Goal: Transaction & Acquisition: Purchase product/service

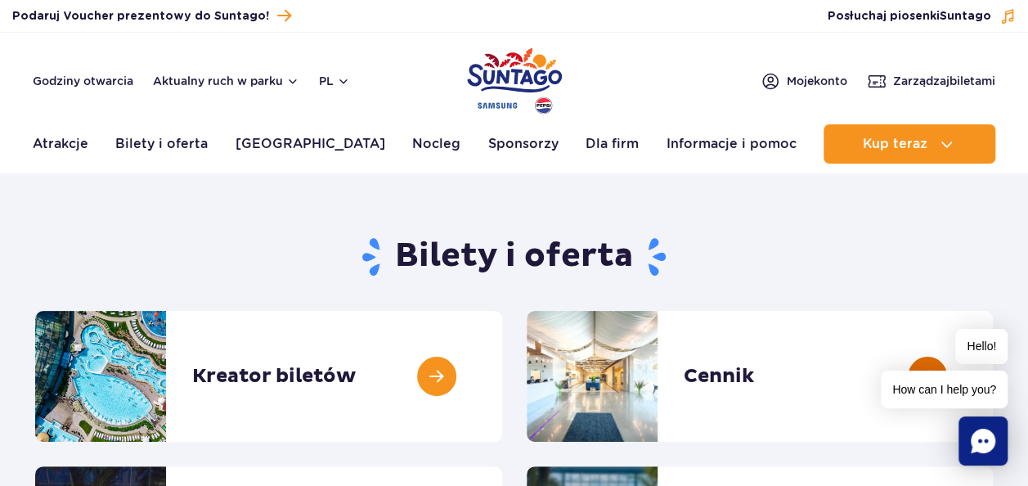
click at [993, 365] on link at bounding box center [993, 376] width 0 height 131
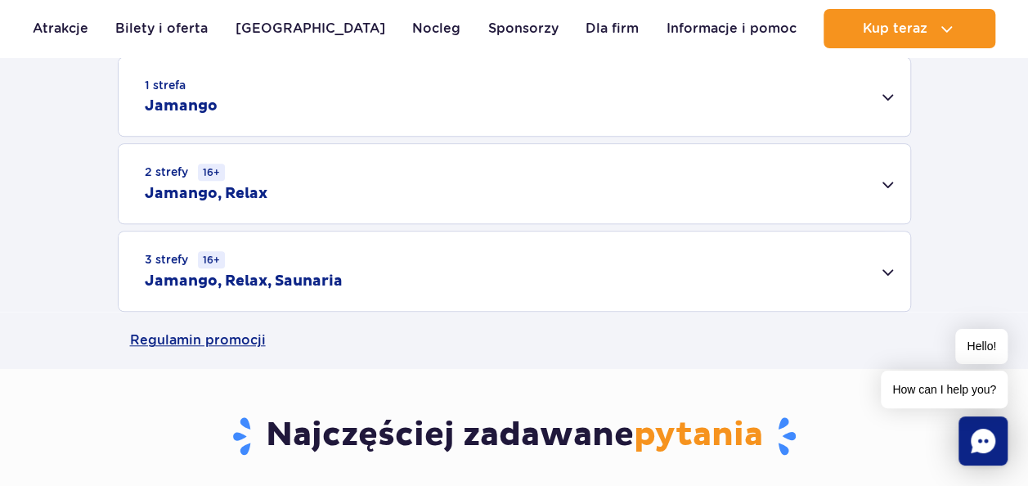
scroll to position [548, 0]
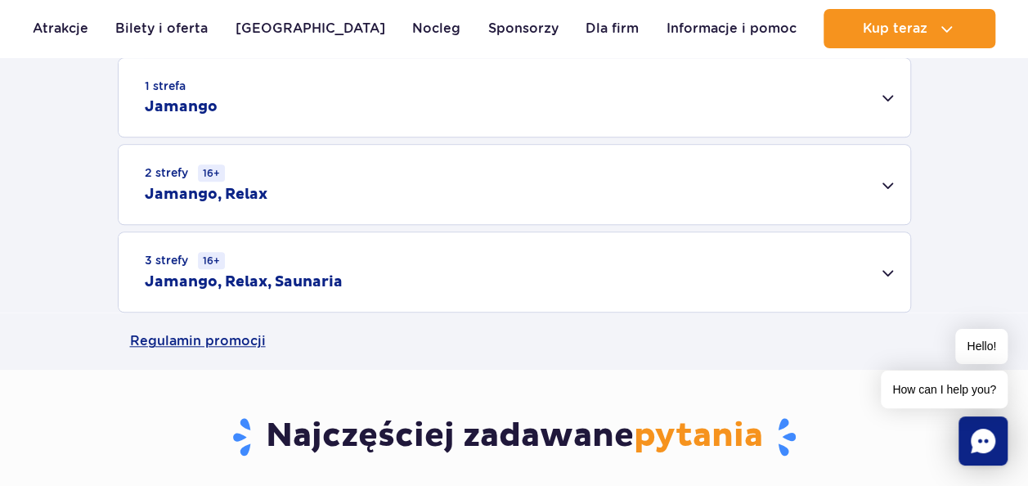
click at [486, 93] on div "1 strefa Jamango" at bounding box center [515, 97] width 792 height 79
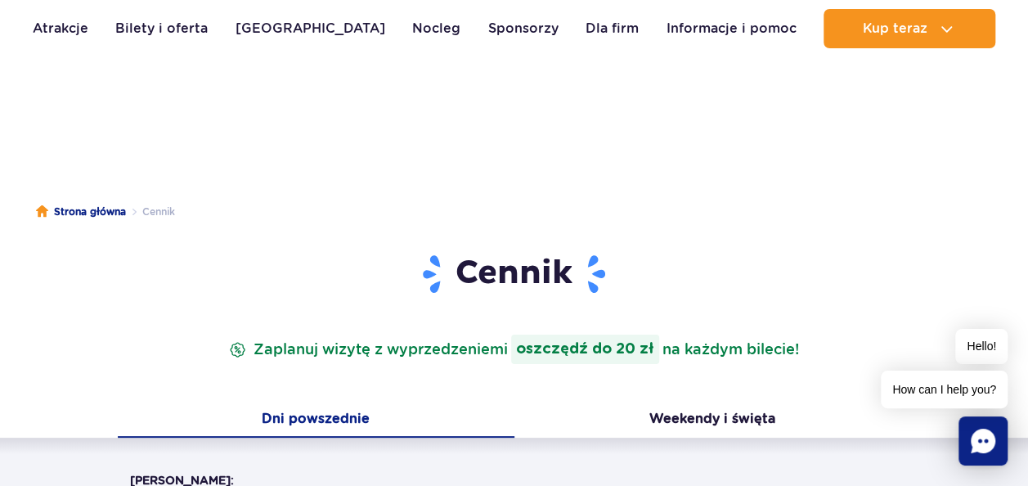
scroll to position [0, 0]
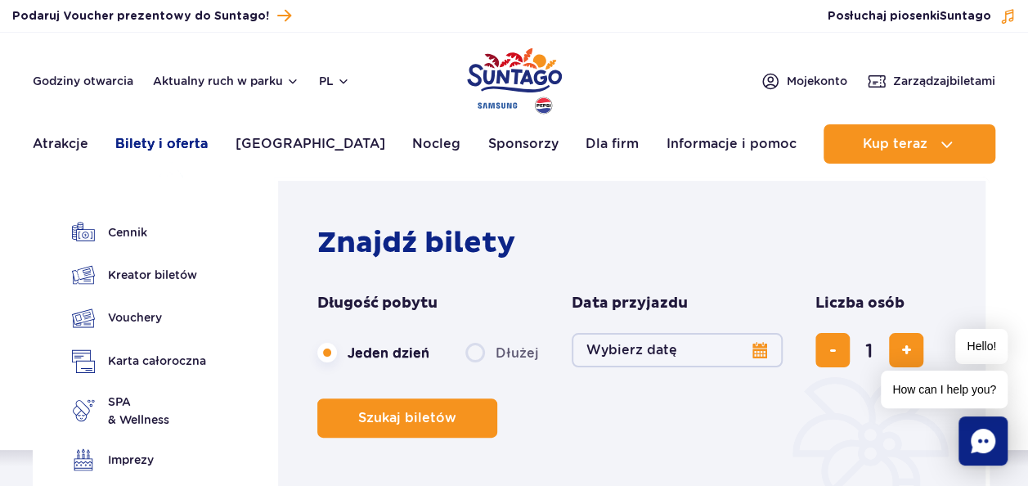
click at [198, 151] on link "Bilety i oferta" at bounding box center [161, 143] width 92 height 39
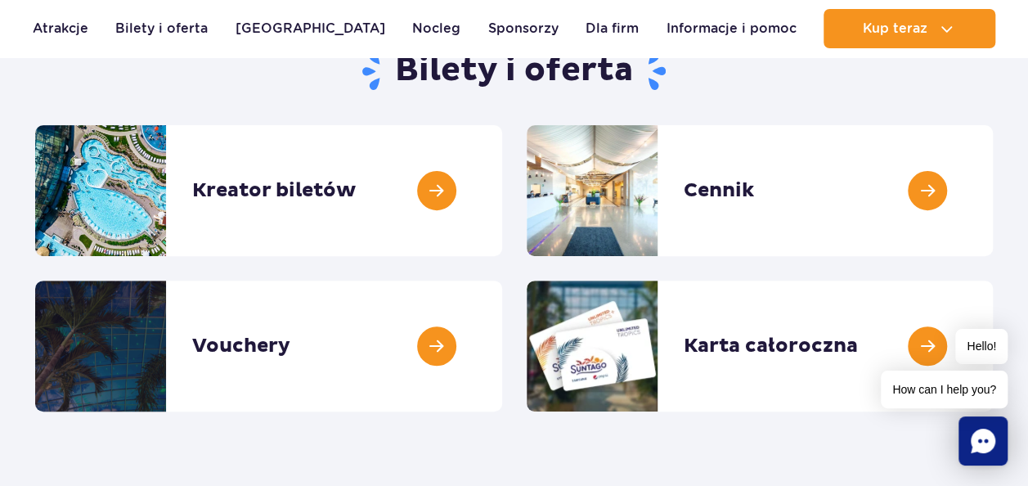
scroll to position [190, 0]
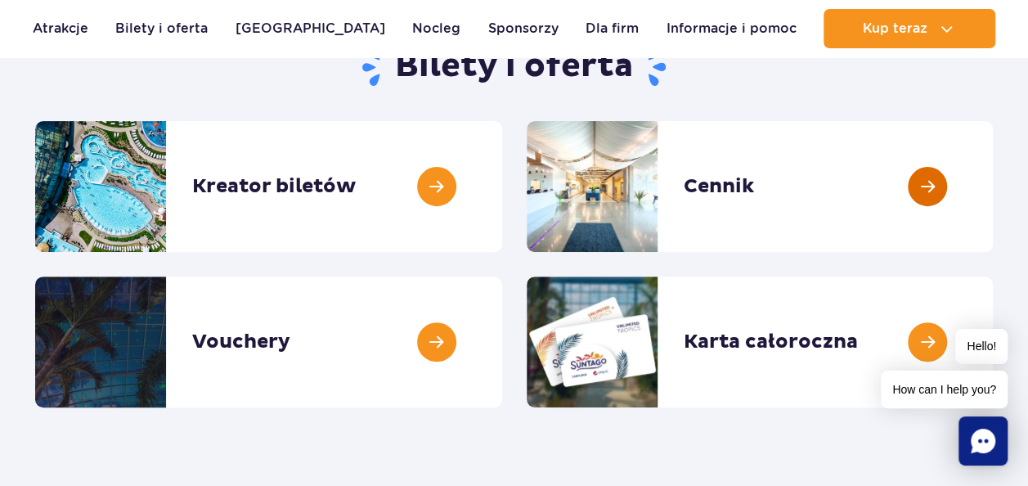
click at [993, 205] on link at bounding box center [993, 186] width 0 height 131
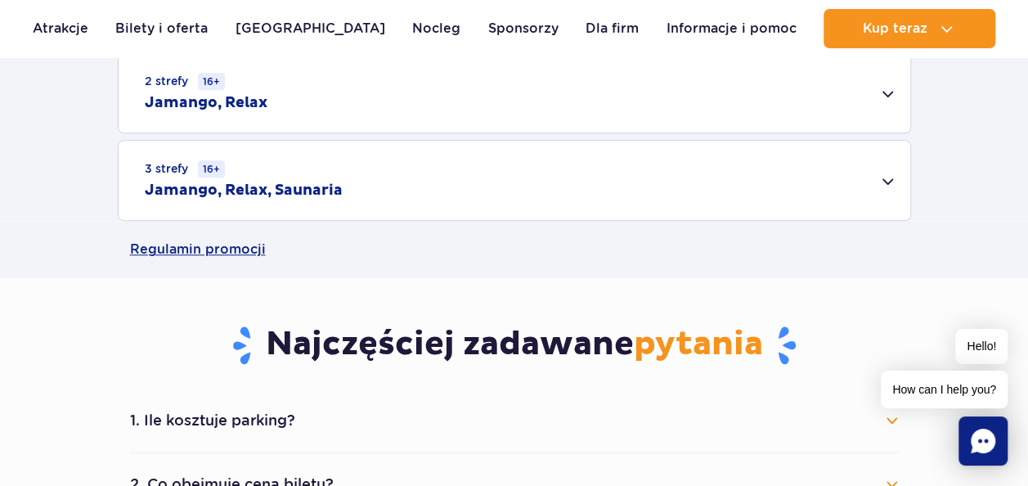
scroll to position [639, 0]
click at [517, 169] on div "3 strefy 16+ Jamango, Relax, Saunaria" at bounding box center [515, 181] width 792 height 79
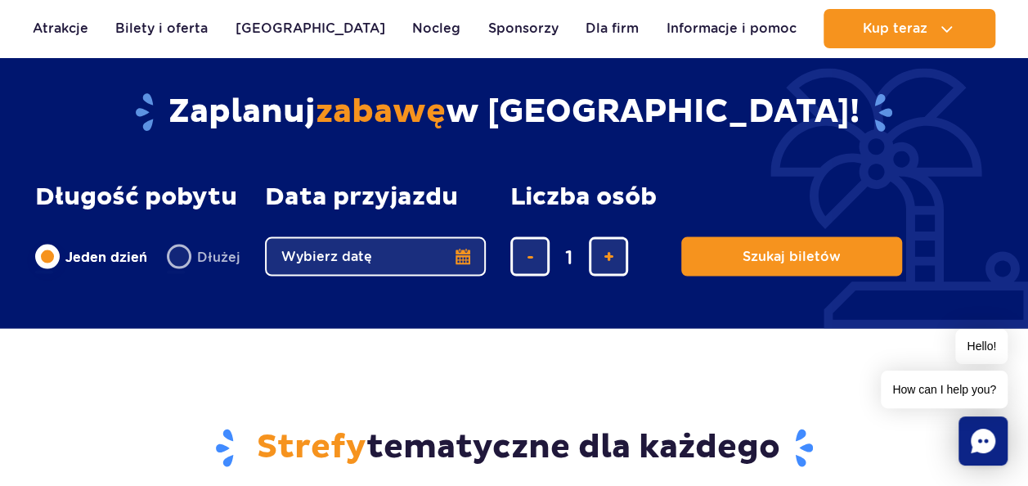
scroll to position [1564, 0]
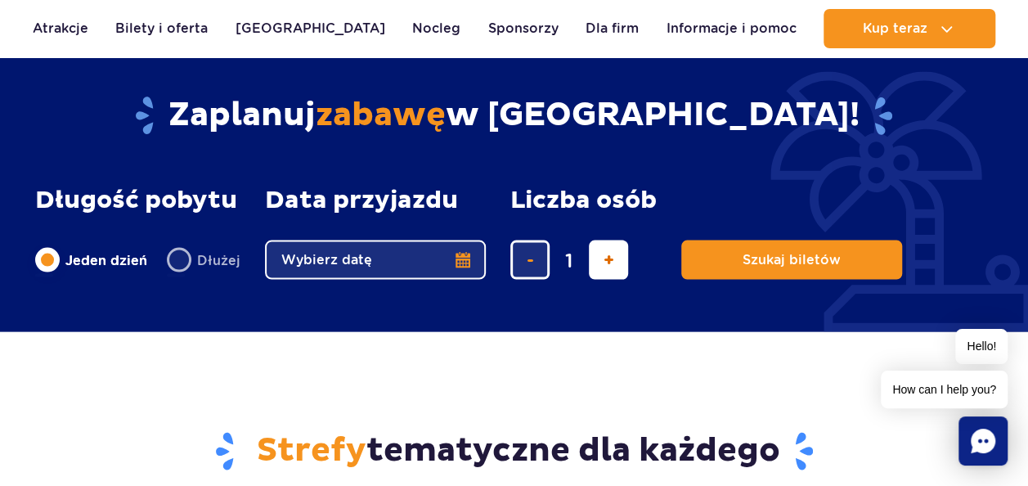
click at [592, 259] on button "dodaj bilet" at bounding box center [608, 260] width 39 height 39
click at [594, 259] on button "dodaj bilet" at bounding box center [608, 260] width 39 height 39
click at [596, 259] on button "dodaj bilet" at bounding box center [608, 260] width 39 height 39
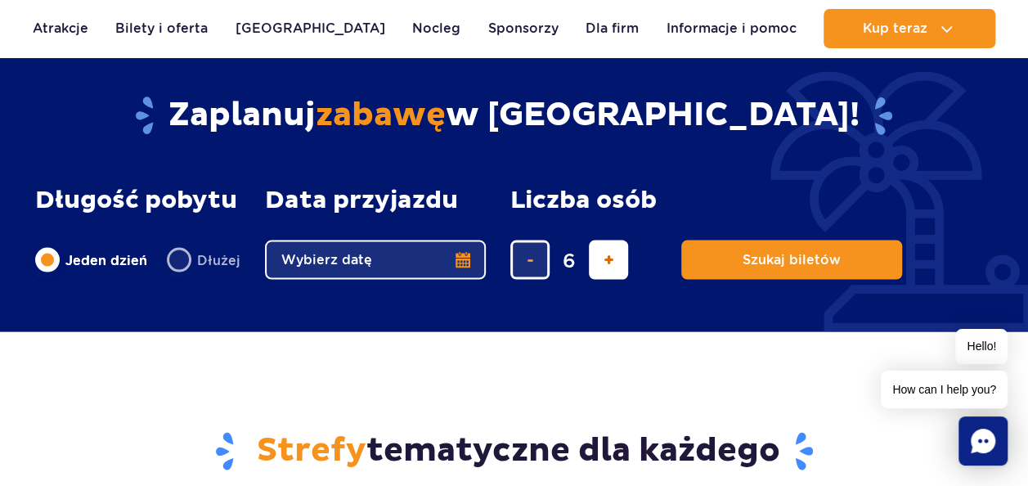
click at [596, 259] on button "dodaj bilet" at bounding box center [608, 260] width 39 height 39
type input "8"
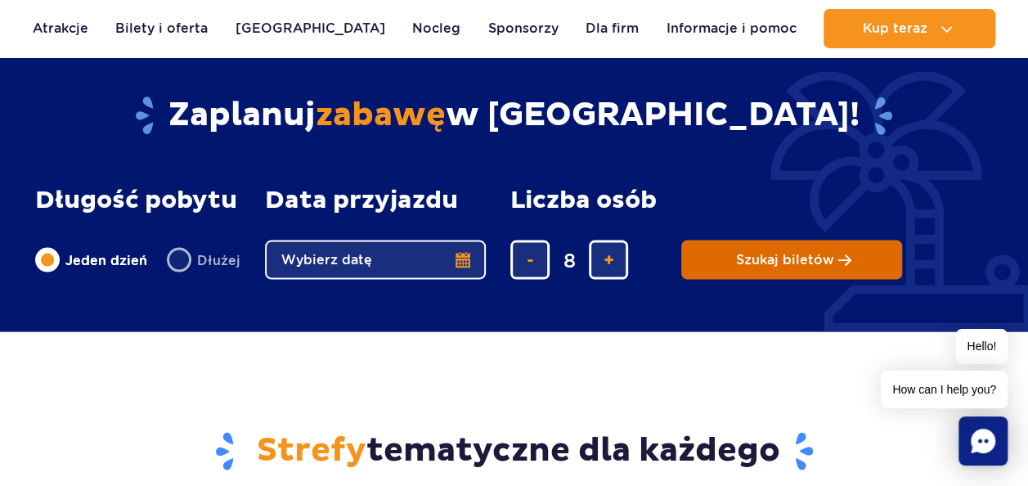
click at [758, 244] on button "Szukaj biletów" at bounding box center [791, 260] width 221 height 39
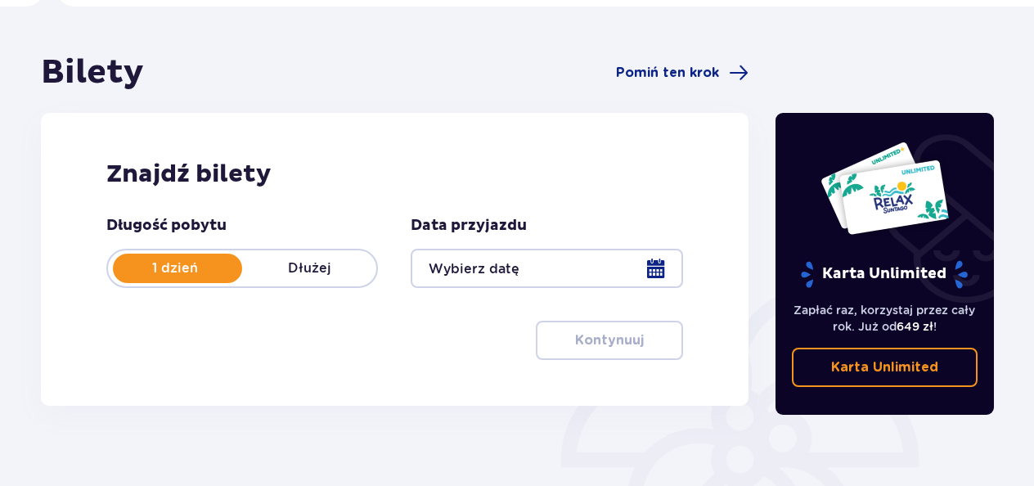
scroll to position [123, 0]
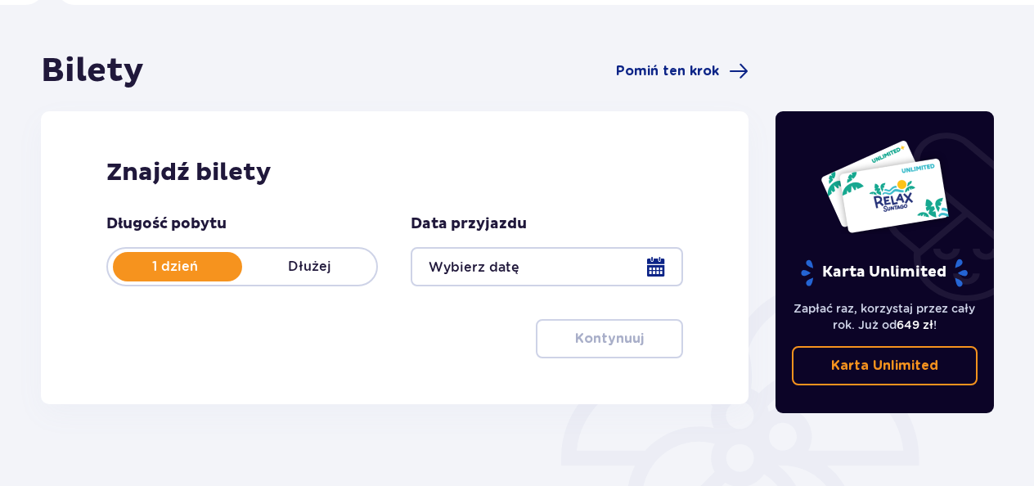
click at [482, 255] on div at bounding box center [547, 266] width 272 height 39
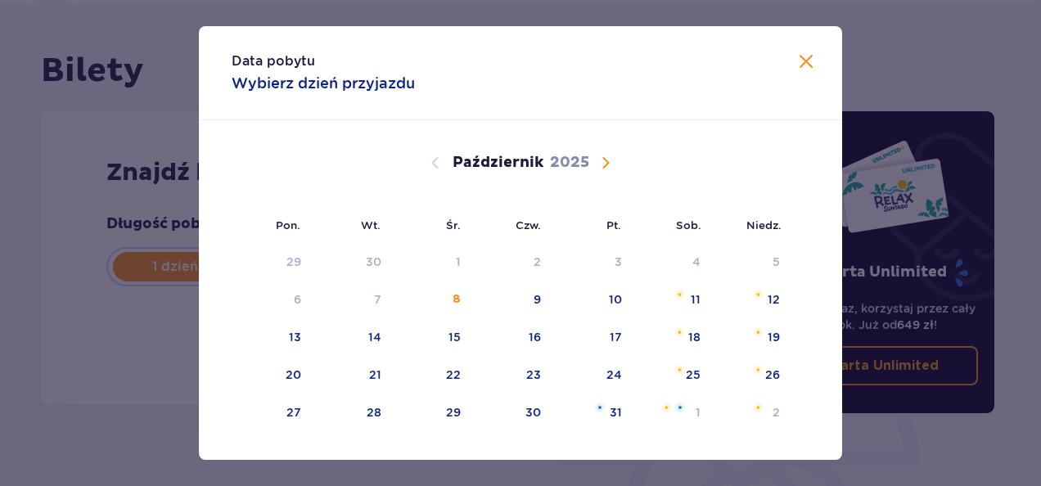
click at [614, 155] on div "[DATE]" at bounding box center [521, 163] width 542 height 20
click at [600, 168] on span "Następny miesiąc" at bounding box center [606, 163] width 20 height 20
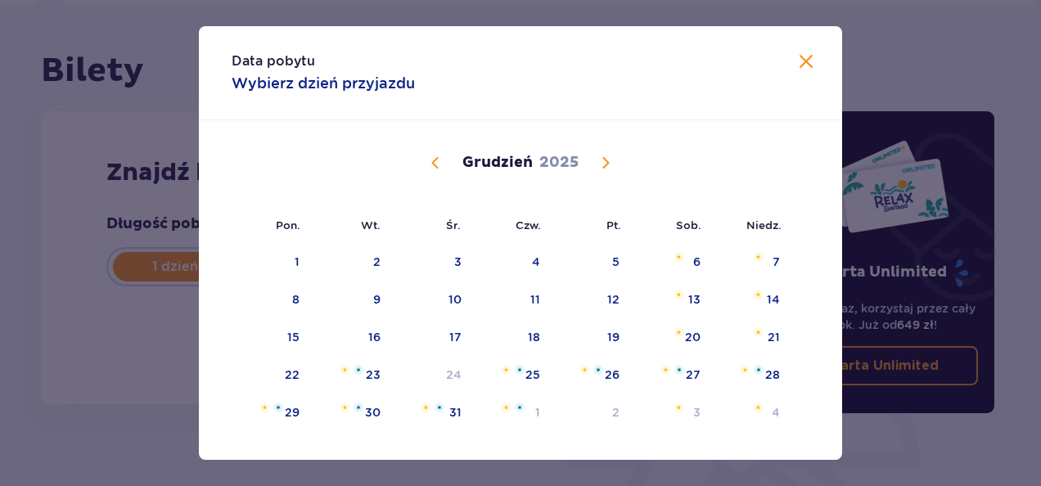
click at [600, 168] on span "Następny miesiąc" at bounding box center [606, 163] width 20 height 20
click at [603, 168] on span "Następny miesiąc" at bounding box center [606, 163] width 20 height 20
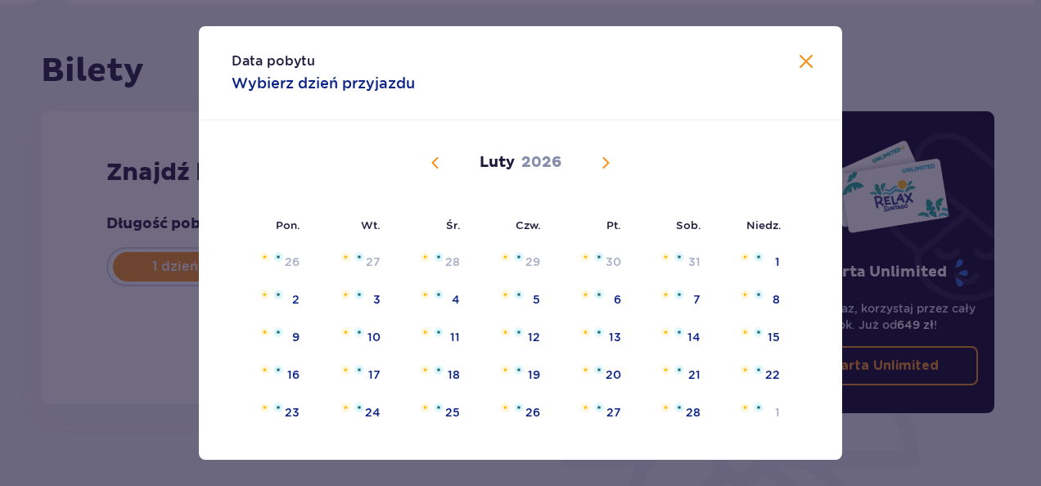
click at [430, 149] on div "Luty 2026" at bounding box center [521, 181] width 542 height 123
click at [428, 159] on span "Poprzedni miesiąc" at bounding box center [435, 163] width 20 height 20
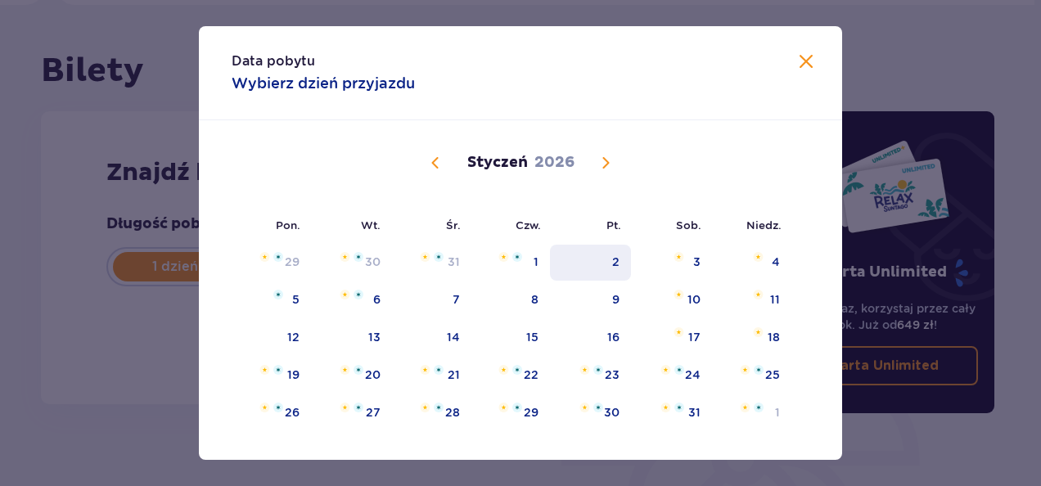
click at [596, 260] on div "2" at bounding box center [590, 263] width 81 height 36
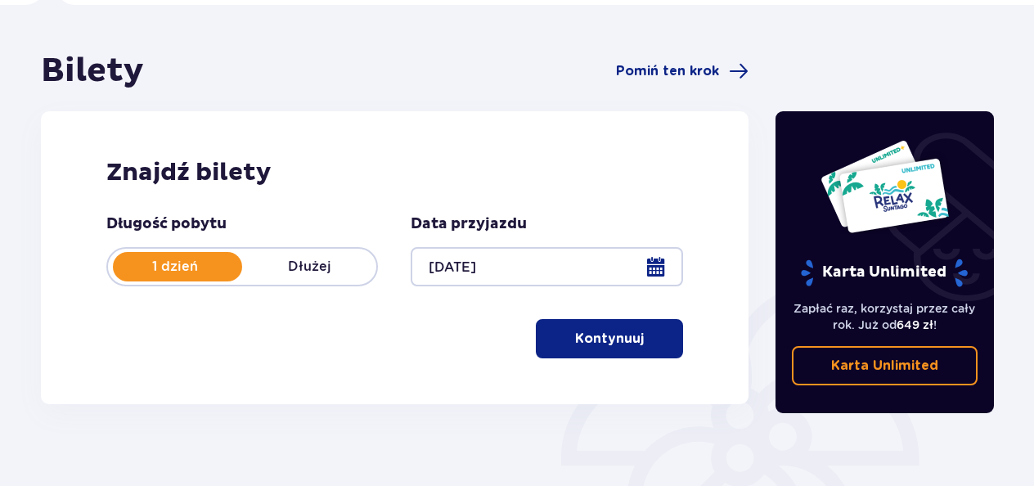
click at [582, 341] on p "Kontynuuj" at bounding box center [609, 339] width 69 height 18
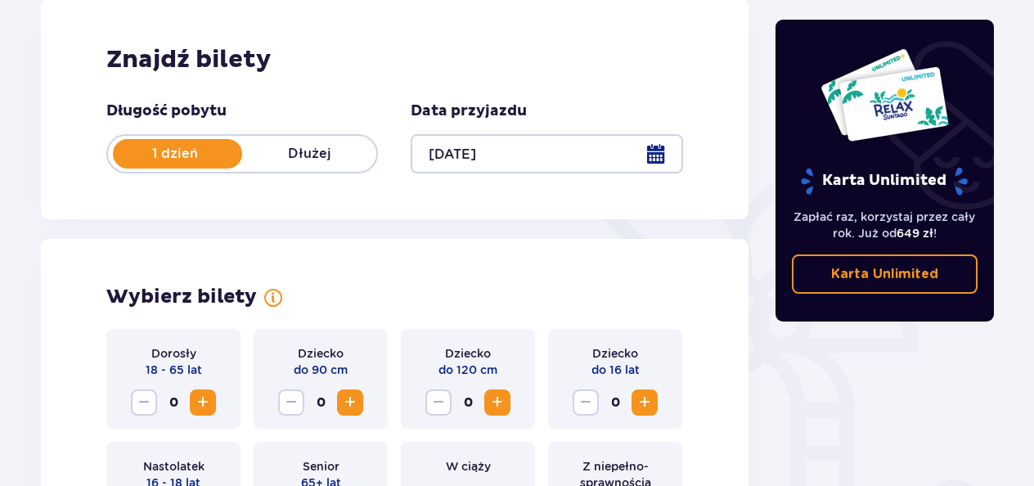
scroll to position [235, 0]
click at [532, 151] on div at bounding box center [547, 154] width 272 height 39
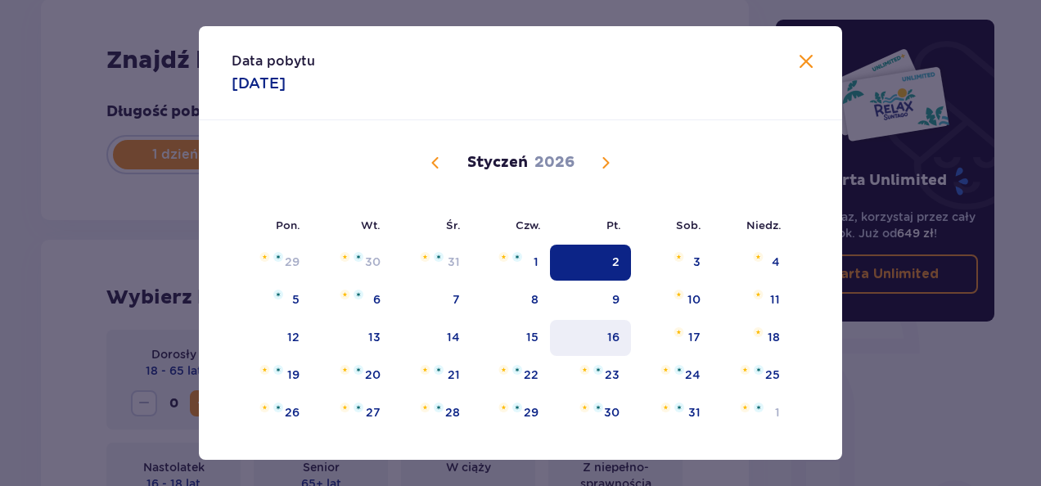
click at [625, 339] on div "16" at bounding box center [590, 338] width 81 height 36
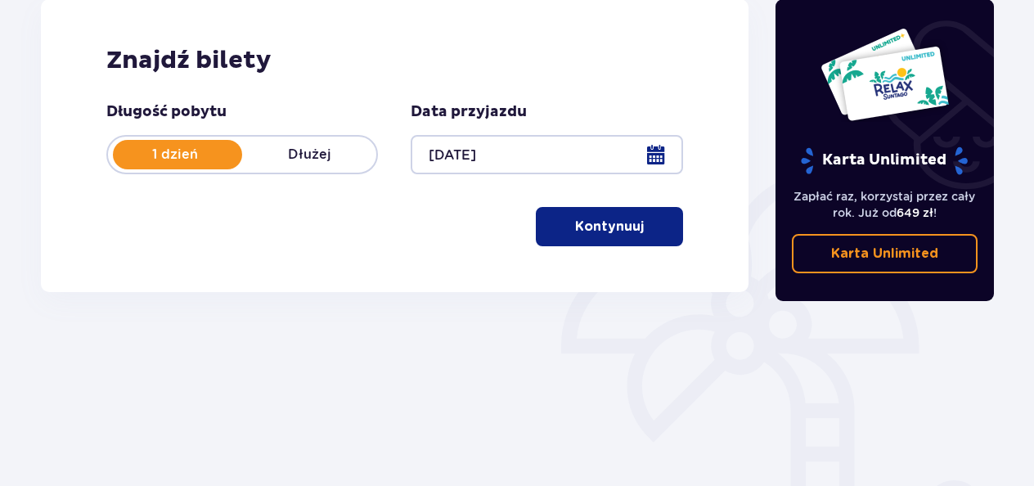
click at [434, 160] on div at bounding box center [547, 154] width 272 height 39
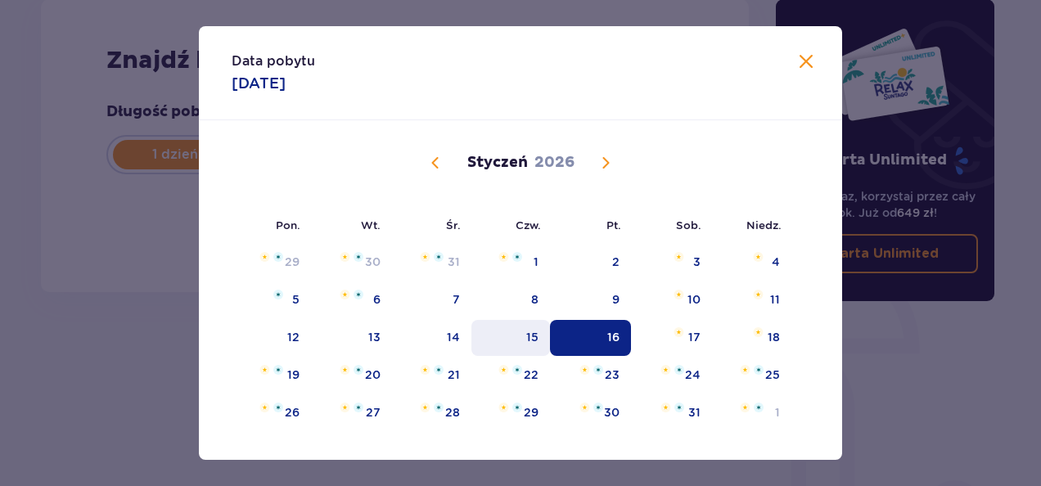
click at [494, 344] on div "15" at bounding box center [510, 338] width 79 height 36
type input "[DATE]"
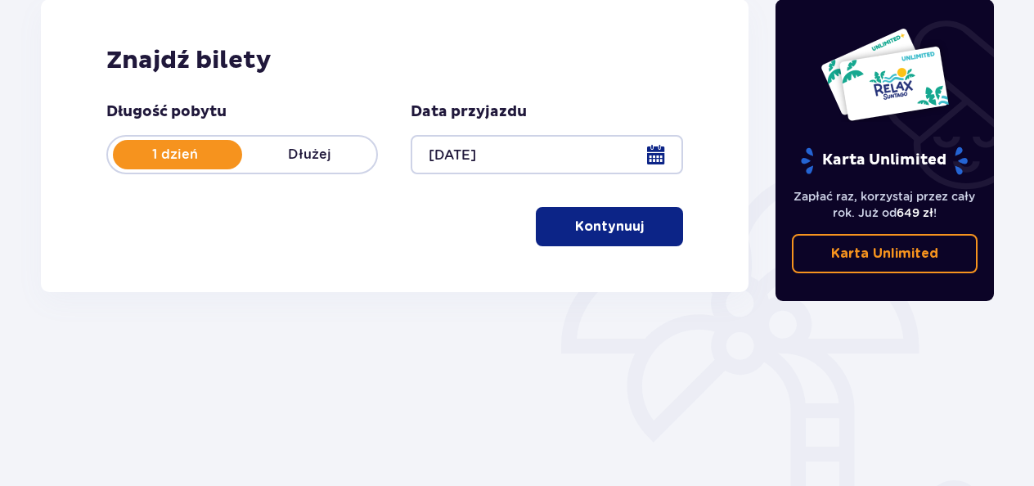
click at [177, 263] on div "Znajdź bilety Długość pobytu 1 dzień Dłużej Data przyjazdu [DATE] Kontynuuj Prz…" at bounding box center [395, 145] width 708 height 293
click at [536, 227] on button "Kontynuuj" at bounding box center [609, 226] width 147 height 39
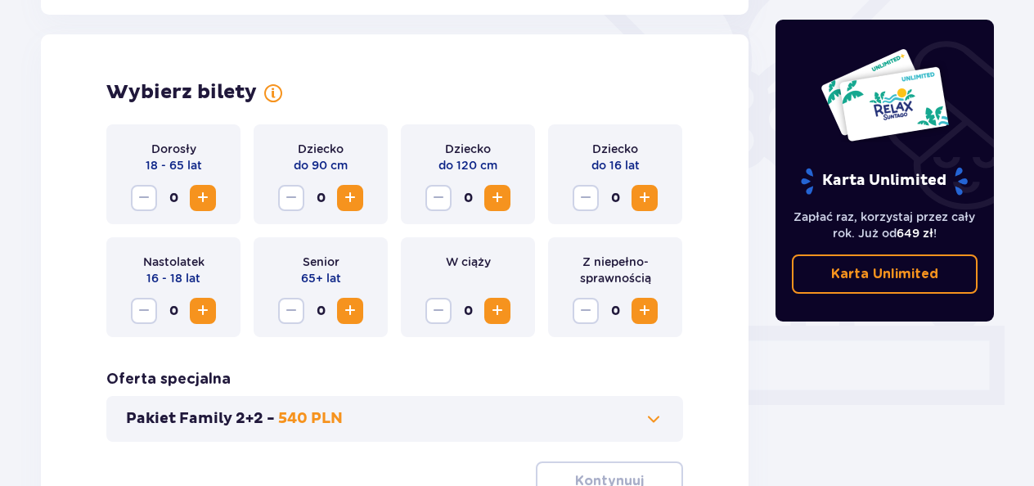
scroll to position [455, 0]
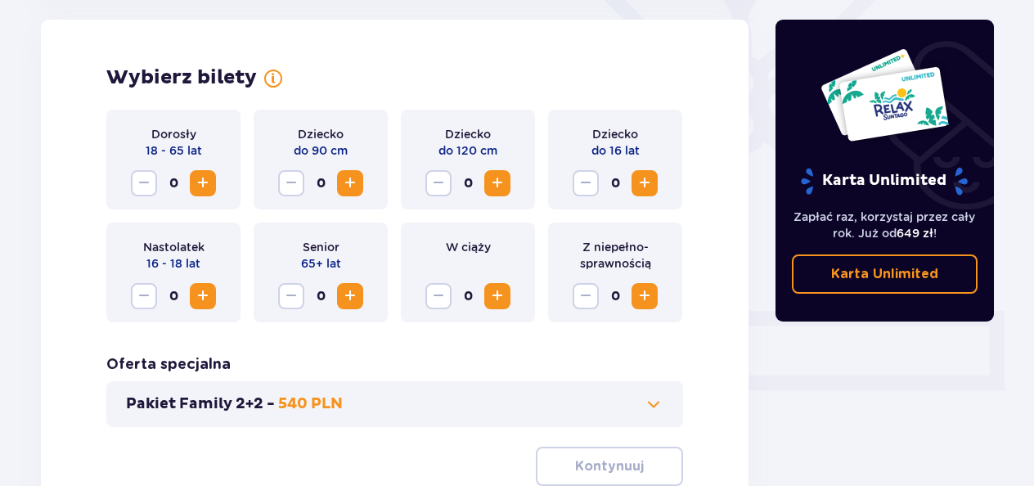
click at [645, 181] on span "Zwiększ" at bounding box center [645, 183] width 20 height 20
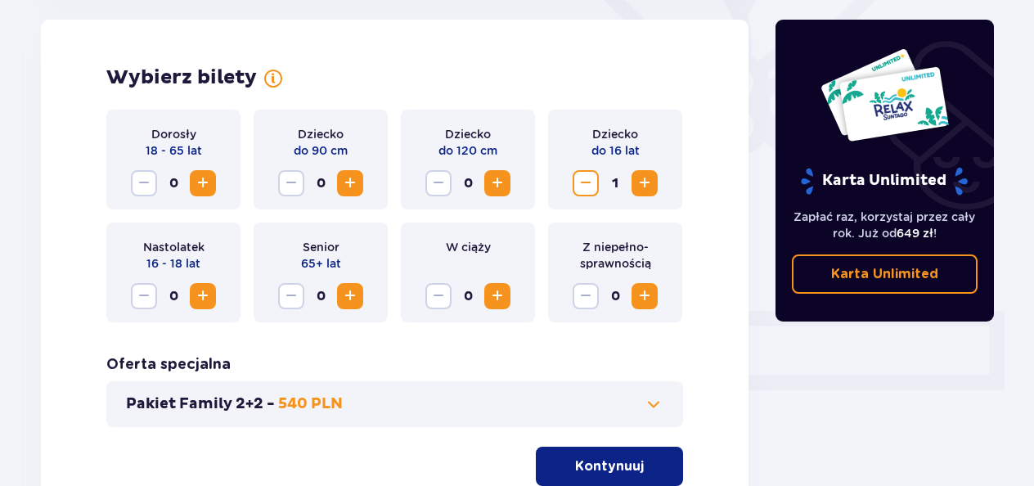
click at [645, 181] on span "Zwiększ" at bounding box center [645, 183] width 20 height 20
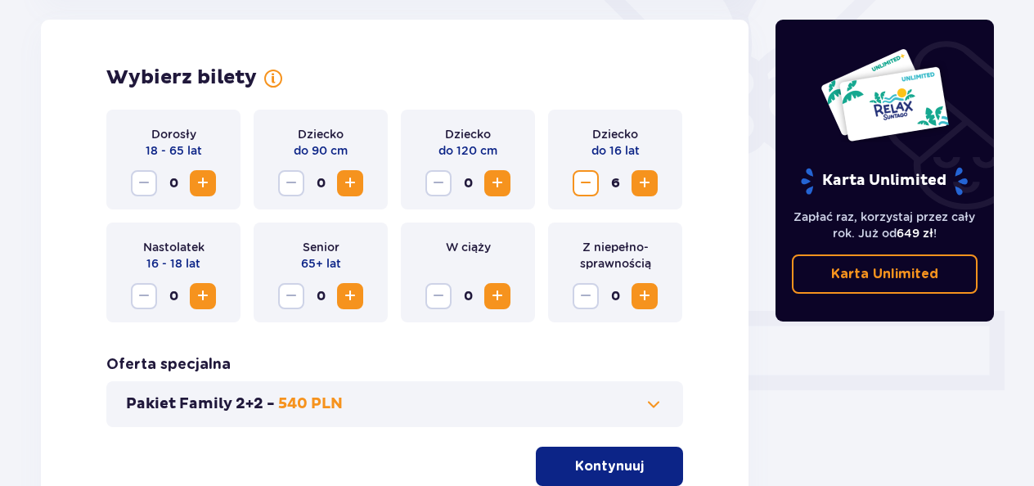
click at [645, 181] on span "Zwiększ" at bounding box center [645, 183] width 20 height 20
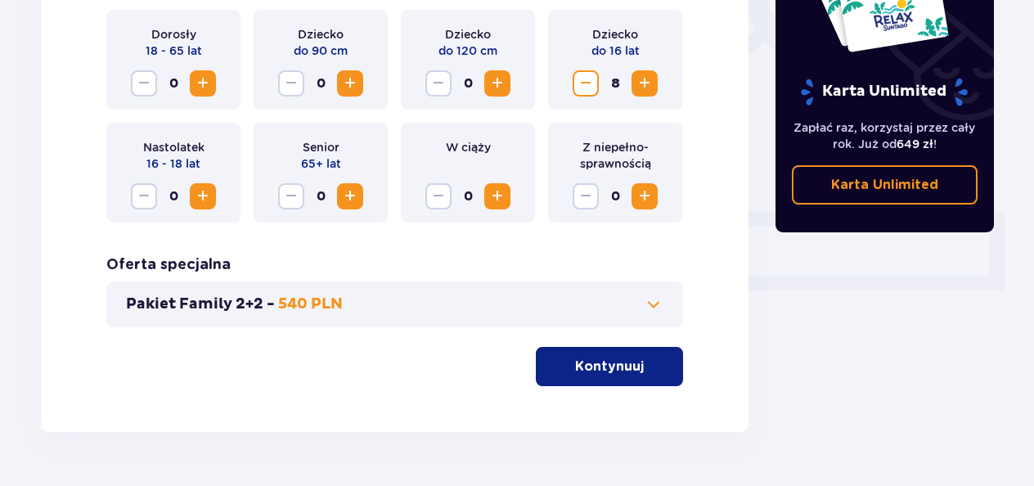
scroll to position [555, 0]
click at [497, 304] on button "Pakiet Family 2+2 - 540 PLN" at bounding box center [394, 305] width 537 height 20
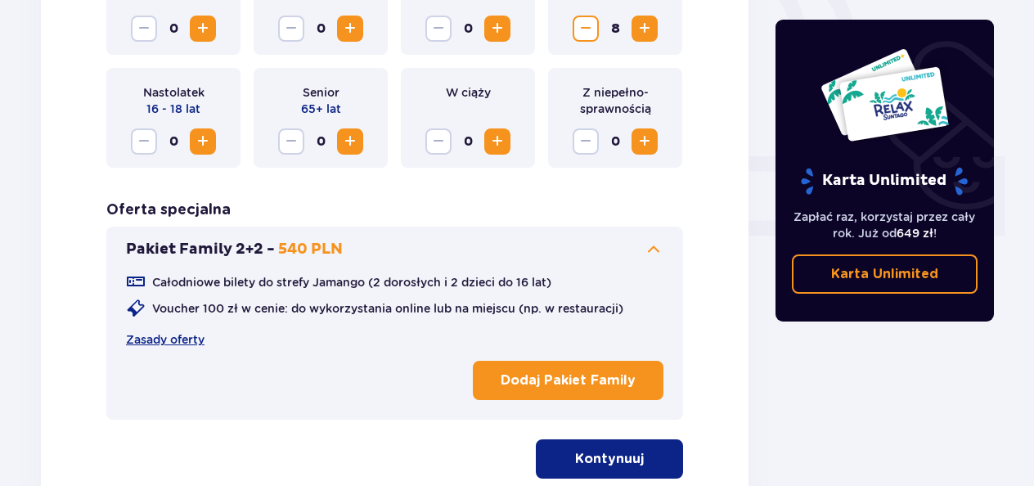
scroll to position [609, 0]
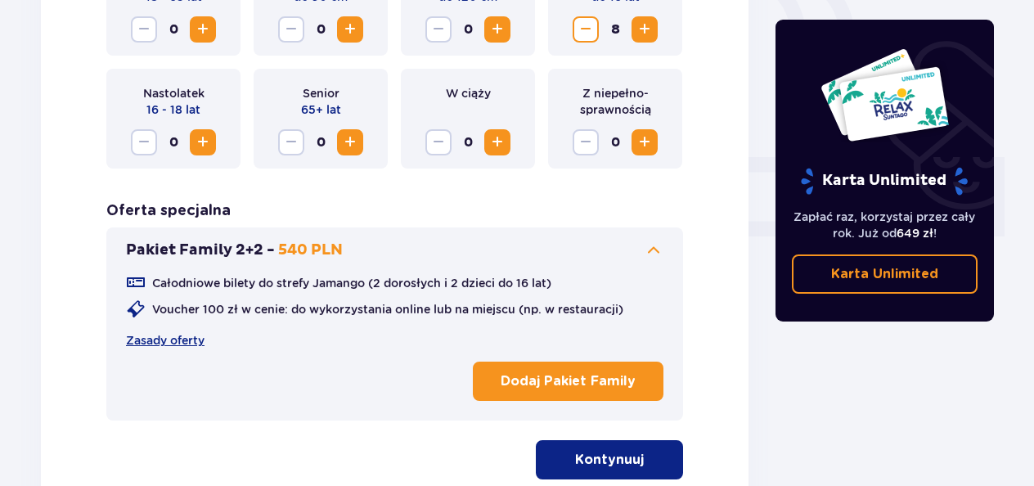
click at [575, 461] on p "Kontynuuj" at bounding box center [609, 460] width 69 height 18
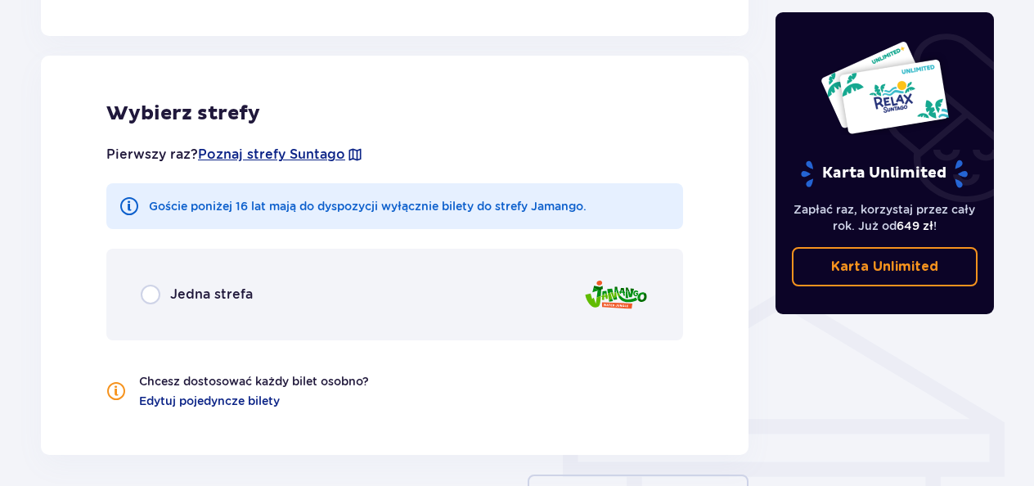
scroll to position [1055, 0]
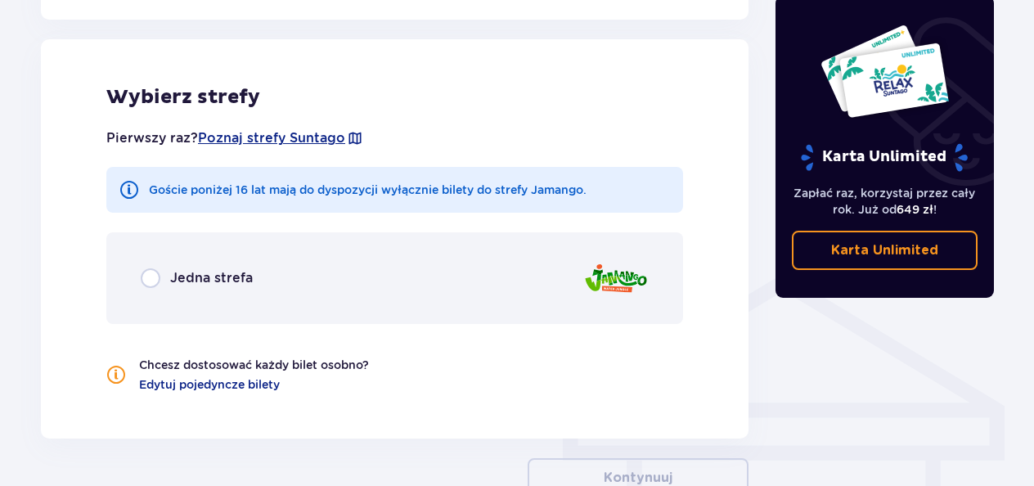
click at [155, 275] on input "radio" at bounding box center [151, 278] width 20 height 20
radio input "true"
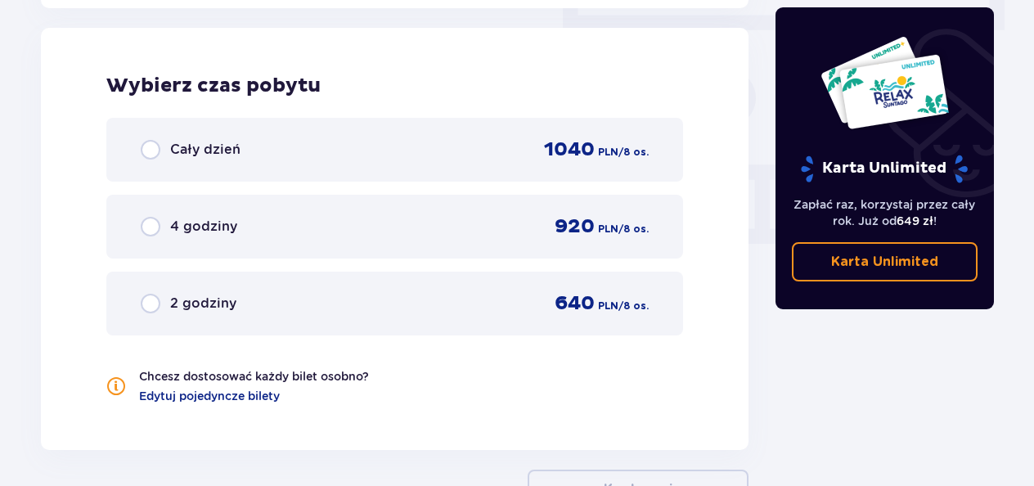
scroll to position [1479, 0]
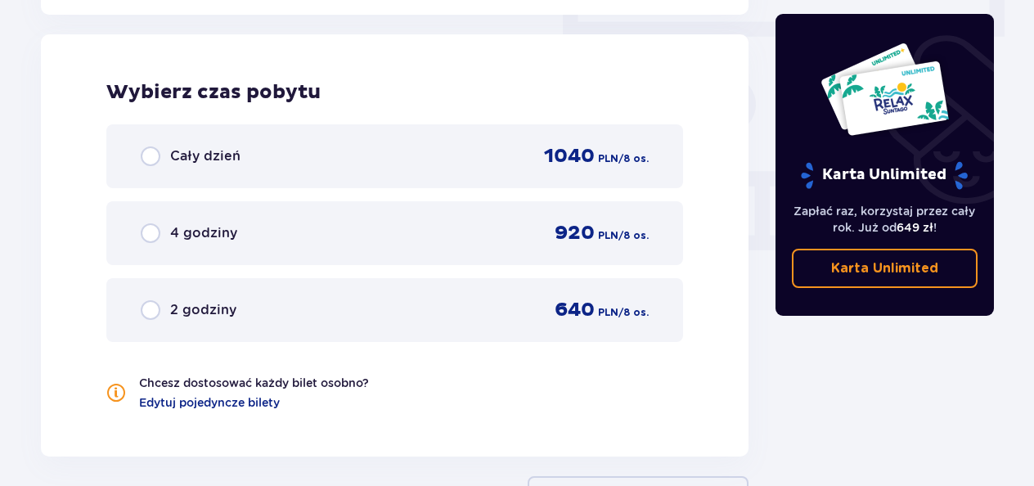
click at [154, 154] on input "radio" at bounding box center [151, 156] width 20 height 20
radio input "true"
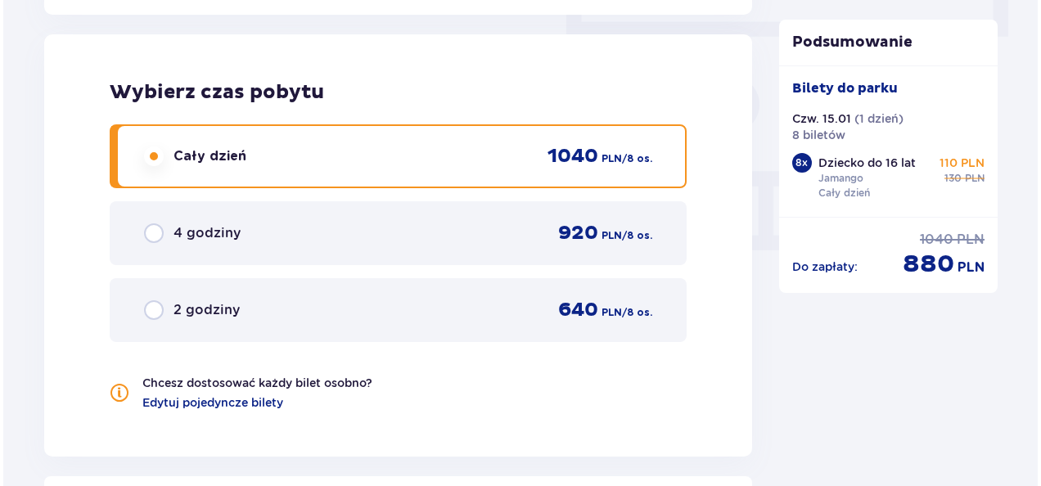
scroll to position [1698, 0]
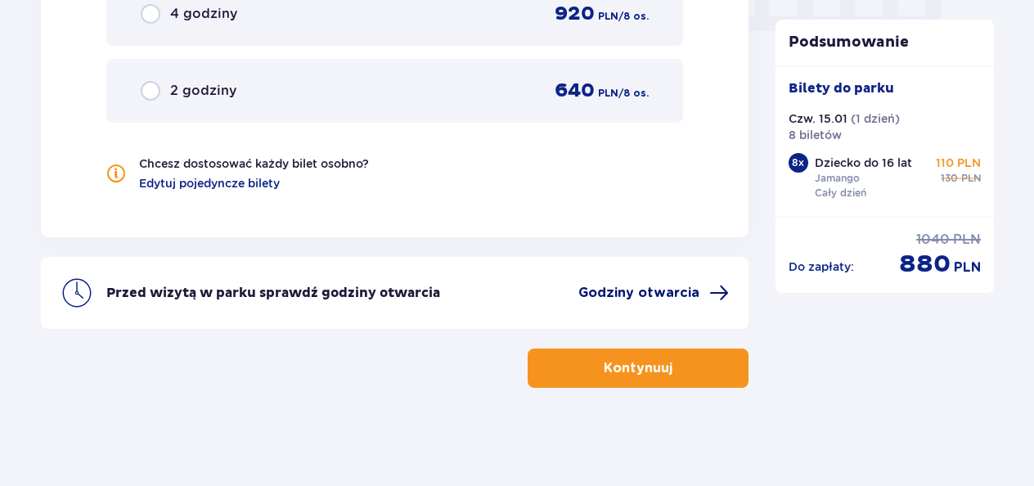
click at [618, 286] on span "Godziny otwarcia" at bounding box center [638, 293] width 121 height 18
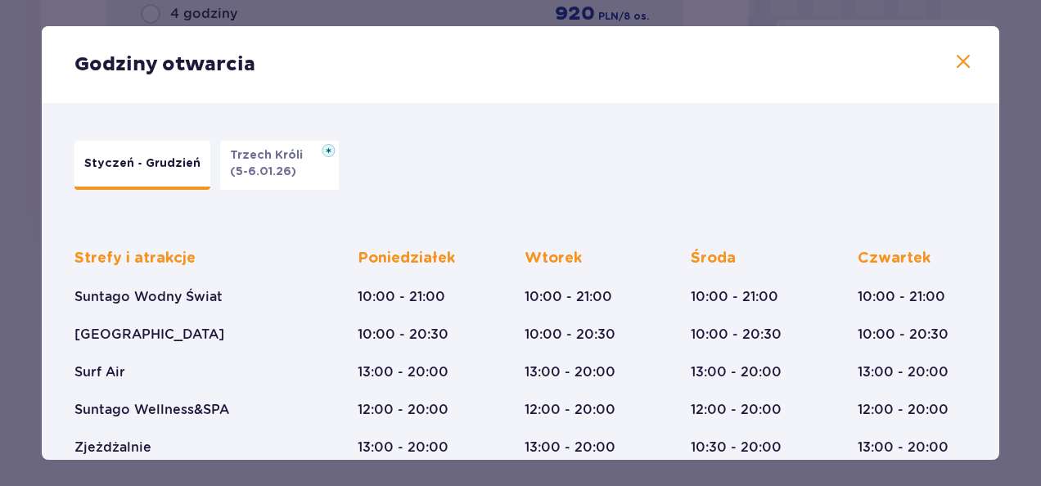
click at [949, 50] on div "Godziny otwarcia" at bounding box center [520, 64] width 957 height 77
click at [964, 61] on span at bounding box center [963, 62] width 20 height 20
